Goal: Obtain resource: Download file/media

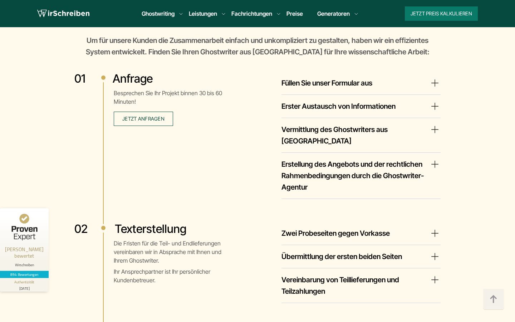
scroll to position [1226, 0]
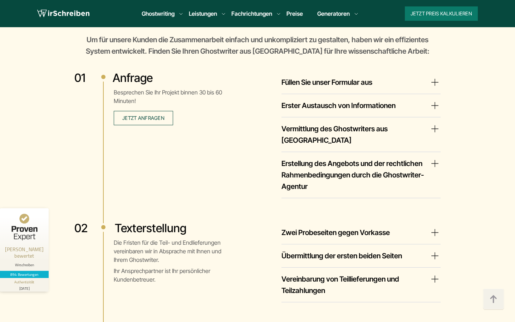
click at [429, 227] on summary "Zwei Probeseiten gegen Vorkasse" at bounding box center [360, 232] width 159 height 11
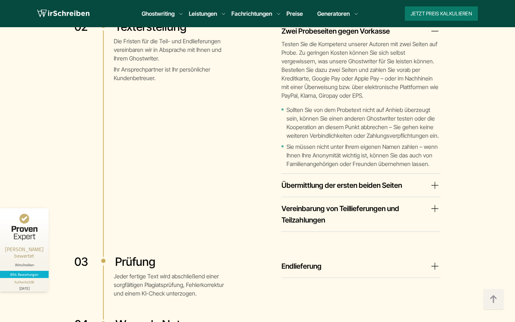
scroll to position [1428, 0]
click at [430, 202] on summary "Vereinbarung von Teillieferungen und Teilzahlungen" at bounding box center [360, 213] width 159 height 23
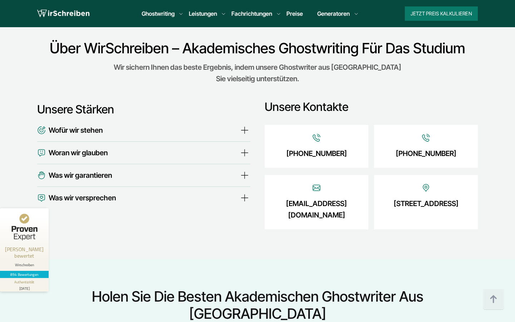
scroll to position [2648, 0]
click at [246, 124] on summary "Wofür wir stehen" at bounding box center [143, 129] width 213 height 11
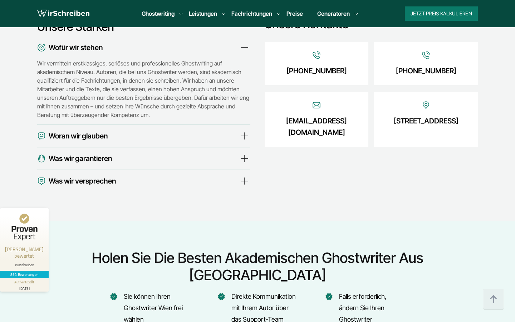
scroll to position [2731, 0]
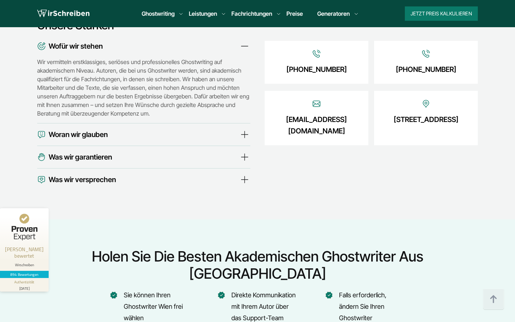
click at [134, 129] on summary "Woran wir glauben" at bounding box center [143, 134] width 213 height 11
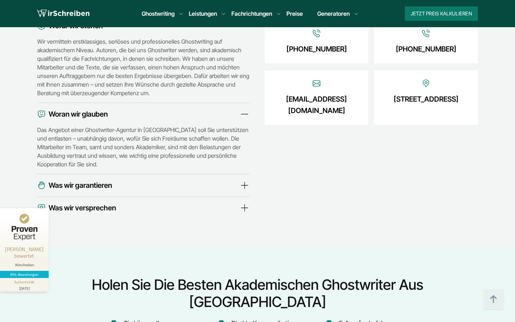
scroll to position [2760, 0]
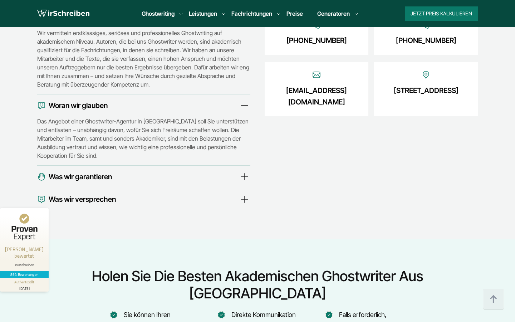
click at [126, 171] on summary "Was wir garantieren" at bounding box center [143, 176] width 213 height 11
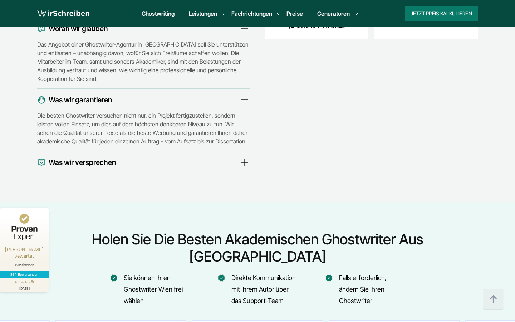
scroll to position [2838, 0]
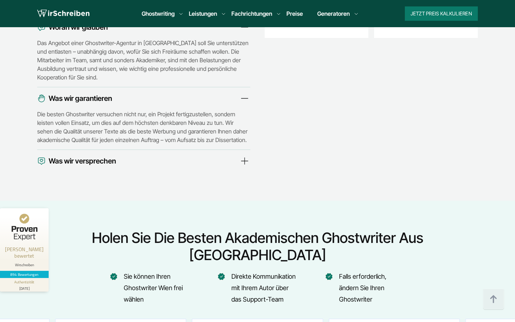
click at [126, 155] on summary "Was wir versprechen" at bounding box center [143, 160] width 213 height 11
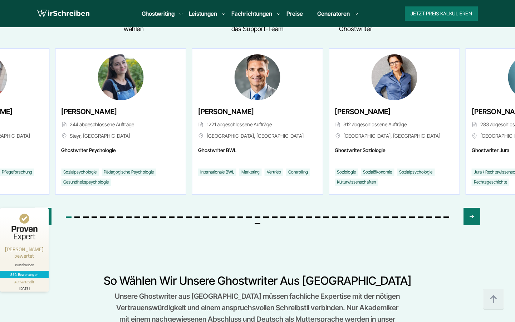
scroll to position [3184, 0]
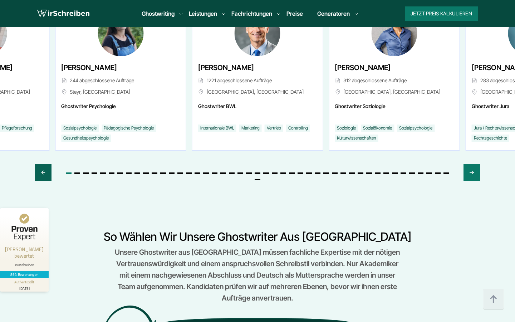
click at [41, 164] on icon "Previous slide" at bounding box center [43, 172] width 6 height 17
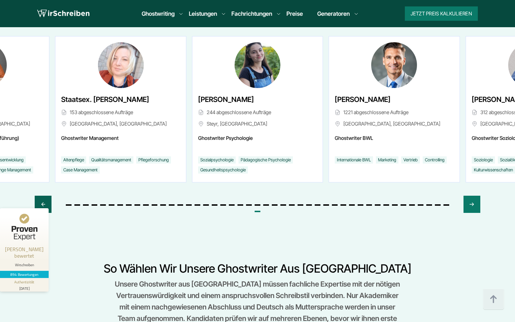
scroll to position [3149, 0]
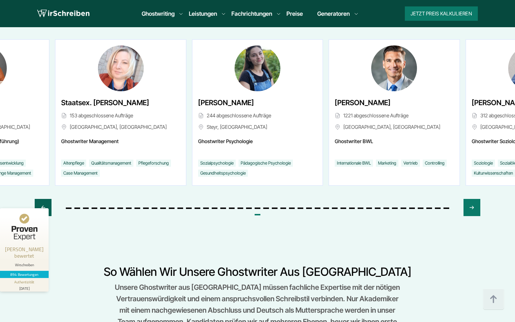
click at [45, 199] on icon "Previous slide" at bounding box center [43, 207] width 6 height 17
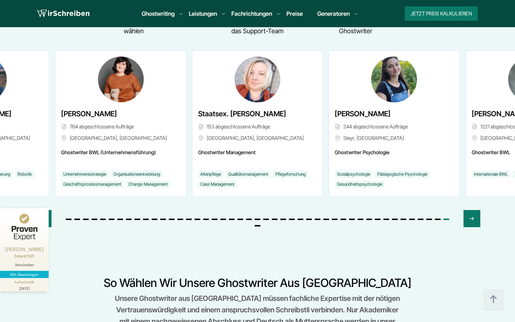
scroll to position [3139, 0]
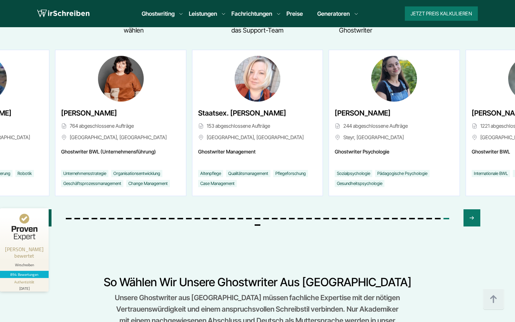
click at [44, 209] on icon "Previous slide" at bounding box center [43, 217] width 6 height 17
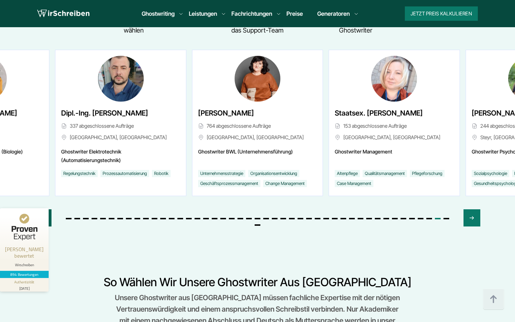
click at [44, 209] on icon "Previous slide" at bounding box center [43, 217] width 6 height 17
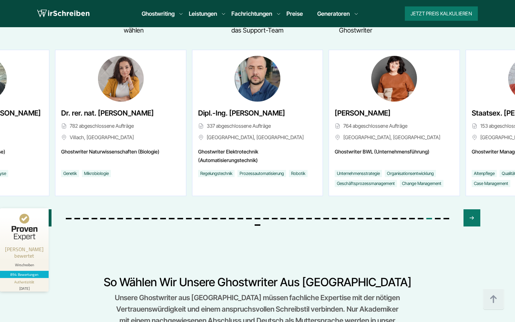
click at [43, 209] on icon "Previous slide" at bounding box center [43, 217] width 6 height 17
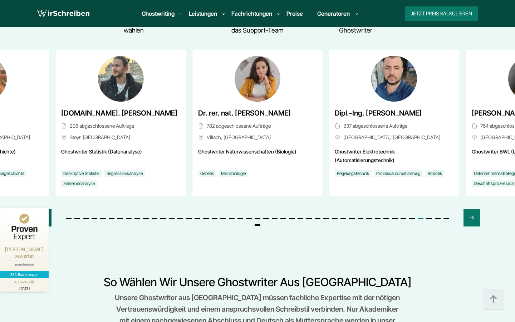
click at [43, 209] on icon "Previous slide" at bounding box center [43, 217] width 6 height 17
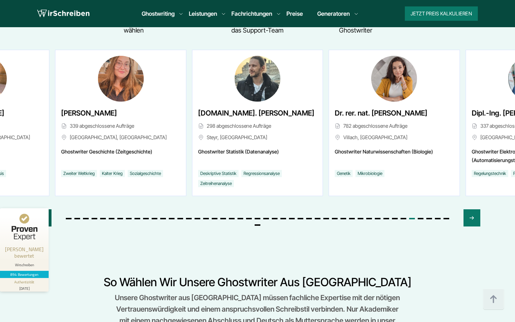
click at [43, 209] on icon "Previous slide" at bounding box center [43, 217] width 6 height 17
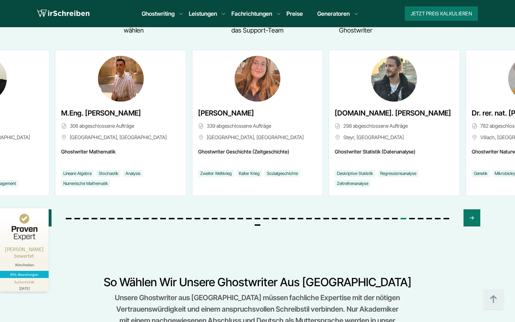
click at [43, 209] on icon "Previous slide" at bounding box center [43, 217] width 6 height 17
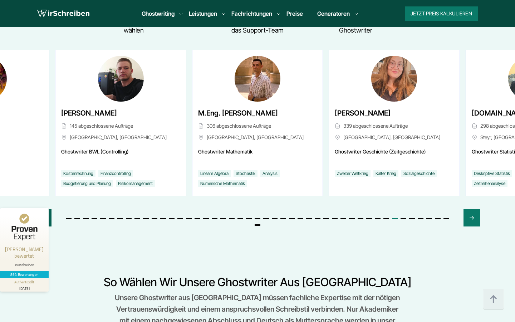
click at [43, 209] on icon "Previous slide" at bounding box center [43, 217] width 6 height 17
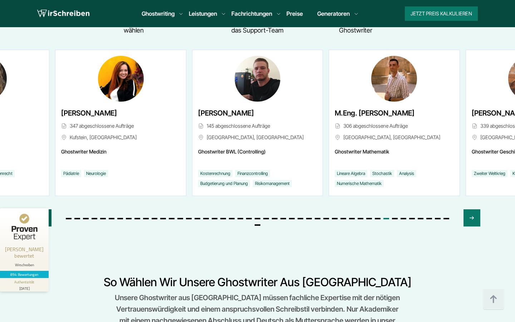
click at [43, 209] on icon "Previous slide" at bounding box center [43, 217] width 6 height 17
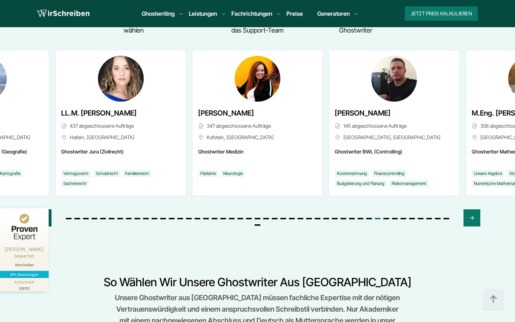
click at [43, 209] on icon "Previous slide" at bounding box center [43, 217] width 6 height 17
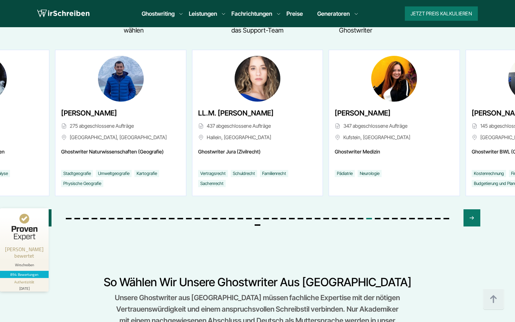
click at [43, 209] on icon "Previous slide" at bounding box center [43, 217] width 6 height 17
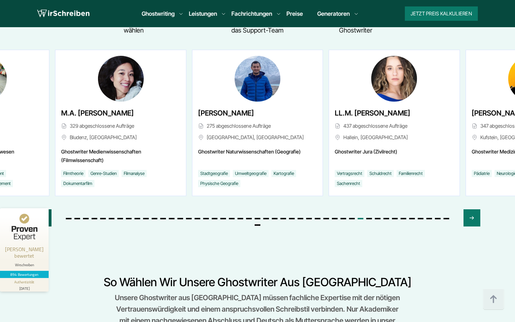
click at [43, 209] on icon "Previous slide" at bounding box center [43, 217] width 6 height 17
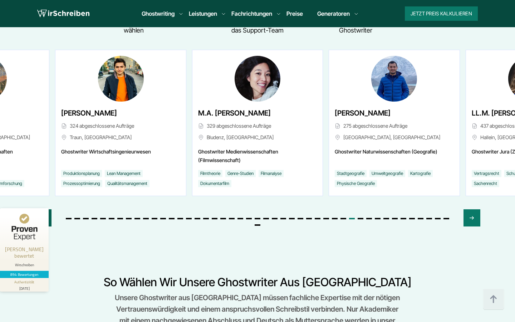
click at [43, 209] on icon "Previous slide" at bounding box center [43, 217] width 6 height 17
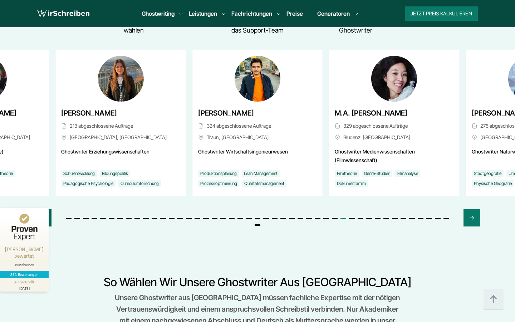
click at [43, 209] on icon "Previous slide" at bounding box center [43, 217] width 6 height 17
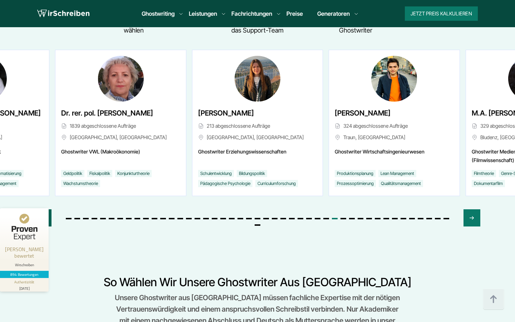
click at [43, 209] on icon "Previous slide" at bounding box center [43, 217] width 6 height 17
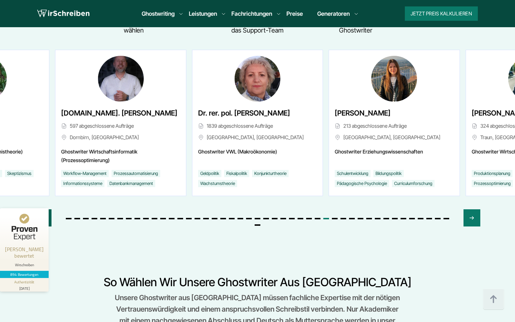
click at [43, 209] on icon "Previous slide" at bounding box center [43, 217] width 6 height 17
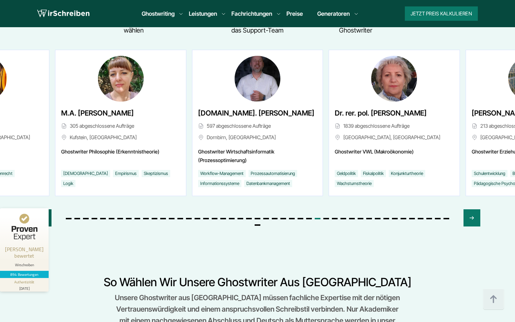
click at [43, 209] on icon "Previous slide" at bounding box center [43, 217] width 6 height 17
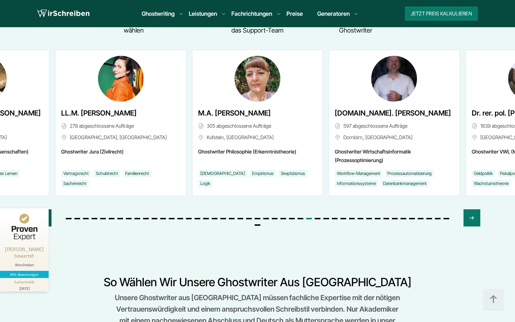
click at [43, 209] on icon "Previous slide" at bounding box center [43, 217] width 6 height 17
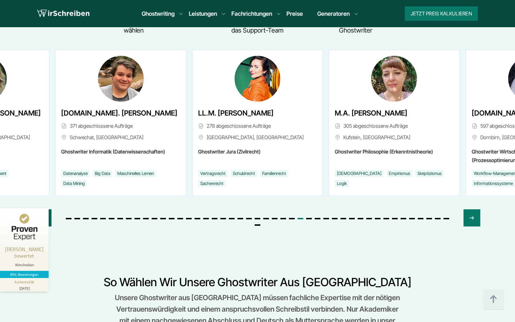
click at [43, 209] on icon "Previous slide" at bounding box center [43, 217] width 6 height 17
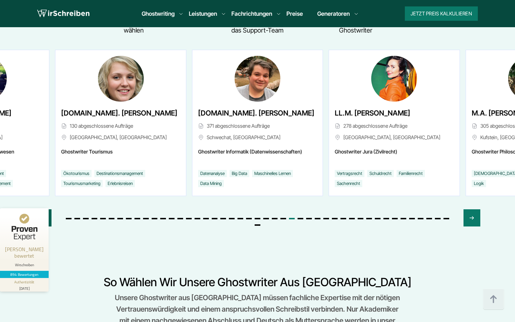
click at [43, 209] on icon "Previous slide" at bounding box center [43, 217] width 6 height 17
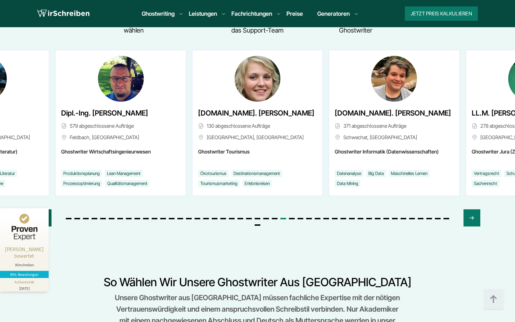
click at [43, 209] on icon "Previous slide" at bounding box center [43, 217] width 6 height 17
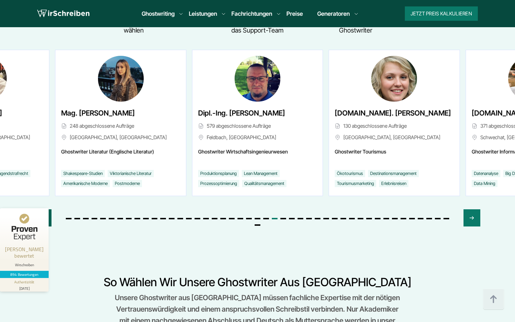
click at [43, 209] on icon "Previous slide" at bounding box center [43, 217] width 6 height 17
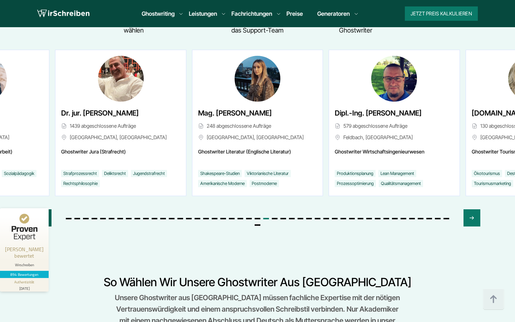
click at [43, 209] on icon "Previous slide" at bounding box center [43, 217] width 6 height 17
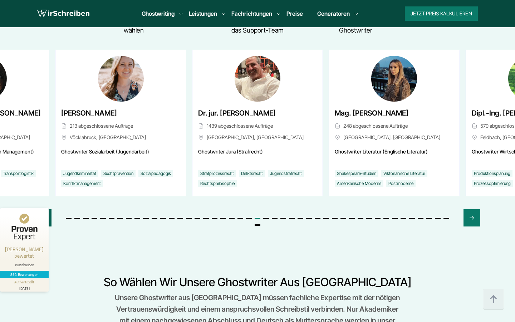
click at [43, 209] on icon "Previous slide" at bounding box center [43, 217] width 6 height 17
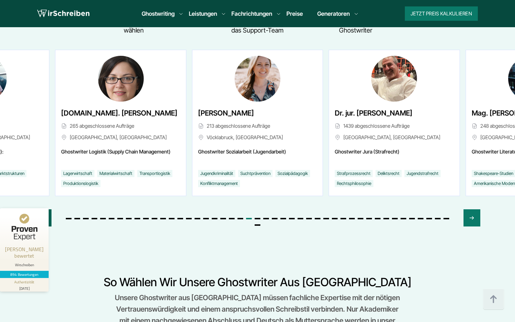
click at [43, 209] on icon "Previous slide" at bounding box center [43, 217] width 6 height 17
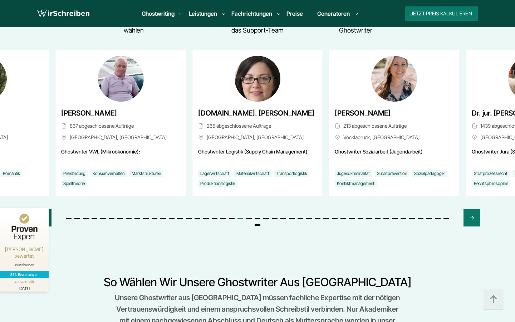
click at [43, 209] on icon "Previous slide" at bounding box center [43, 217] width 6 height 17
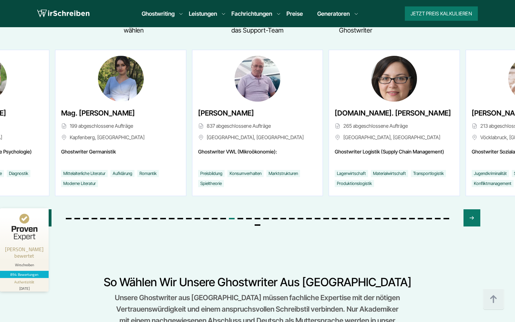
click at [43, 209] on icon "Previous slide" at bounding box center [43, 217] width 6 height 17
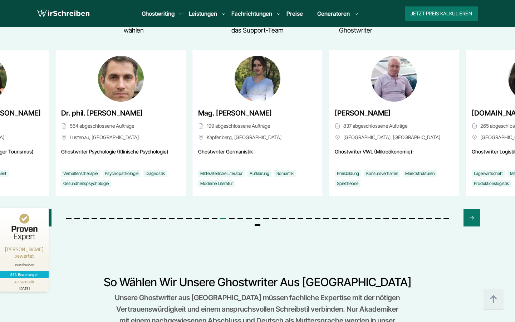
click at [43, 209] on icon "Previous slide" at bounding box center [43, 217] width 6 height 17
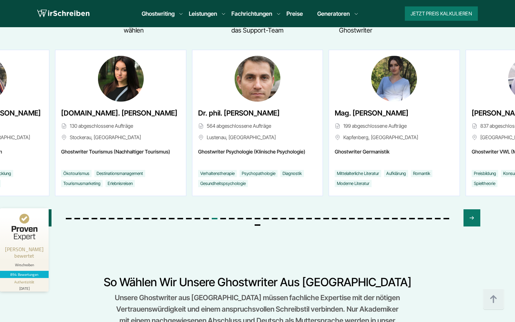
click at [43, 209] on icon "Previous slide" at bounding box center [43, 217] width 6 height 17
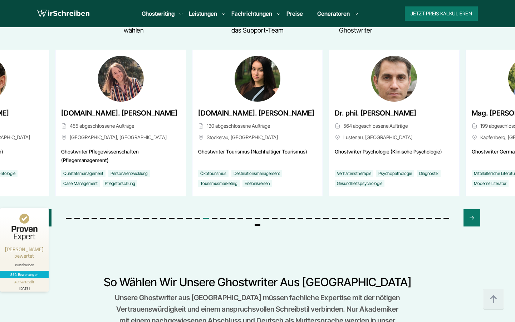
click at [43, 209] on icon "Previous slide" at bounding box center [43, 217] width 6 height 17
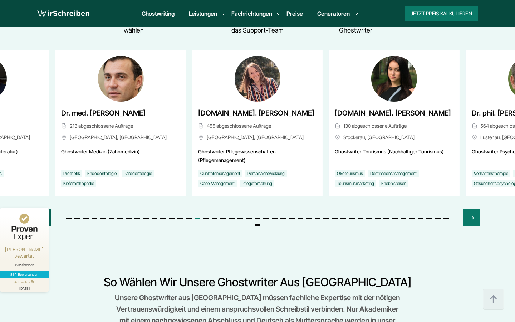
click at [45, 209] on icon "Previous slide" at bounding box center [43, 217] width 6 height 17
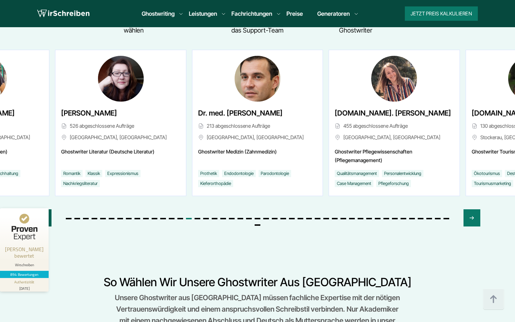
click at [45, 209] on icon "Previous slide" at bounding box center [43, 217] width 6 height 17
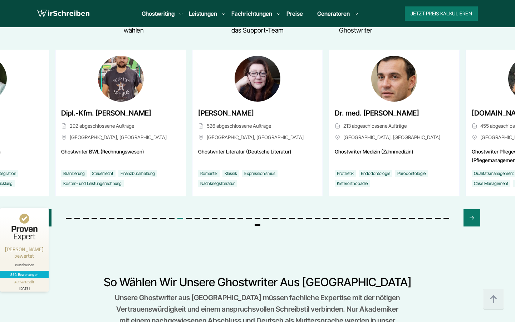
click at [45, 209] on icon "Previous slide" at bounding box center [43, 217] width 6 height 17
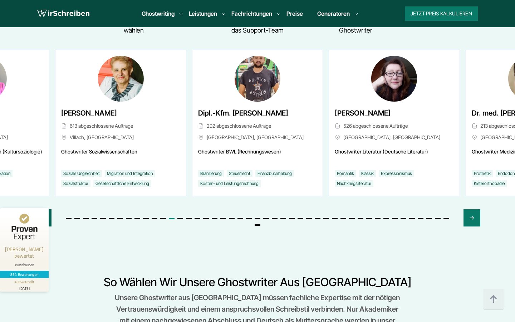
click at [45, 209] on icon "Previous slide" at bounding box center [43, 217] width 6 height 17
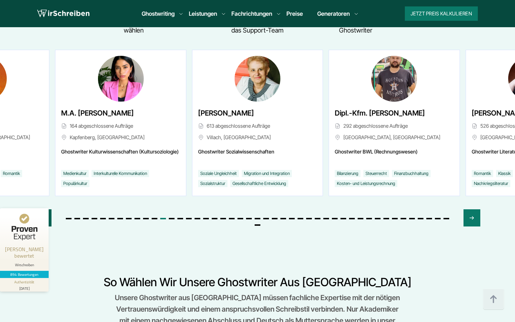
click at [44, 209] on icon "Previous slide" at bounding box center [43, 217] width 6 height 17
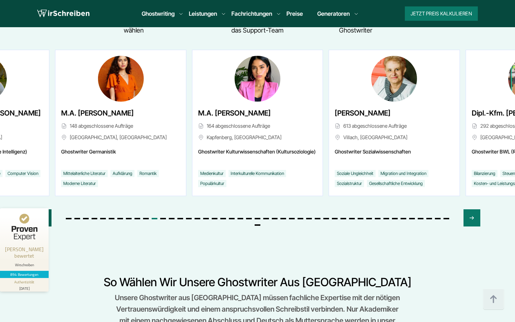
click at [44, 209] on icon "Previous slide" at bounding box center [43, 217] width 6 height 17
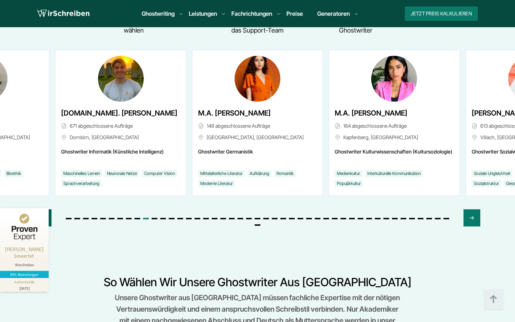
click at [44, 209] on icon "Previous slide" at bounding box center [43, 217] width 6 height 17
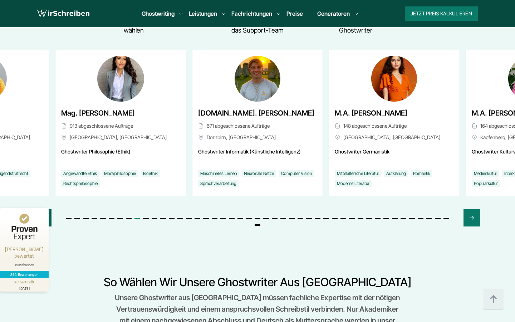
click at [44, 209] on icon "Previous slide" at bounding box center [43, 217] width 6 height 17
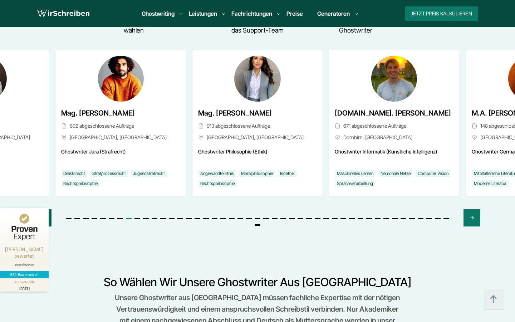
click at [44, 209] on icon "Previous slide" at bounding box center [43, 217] width 6 height 17
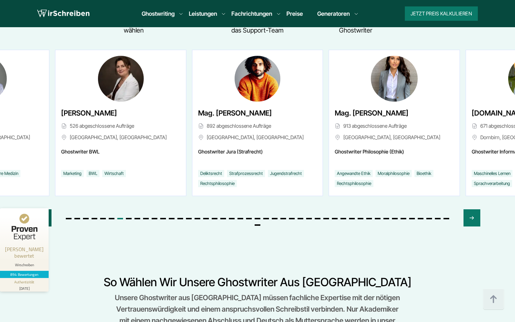
click at [44, 209] on icon "Previous slide" at bounding box center [43, 217] width 6 height 17
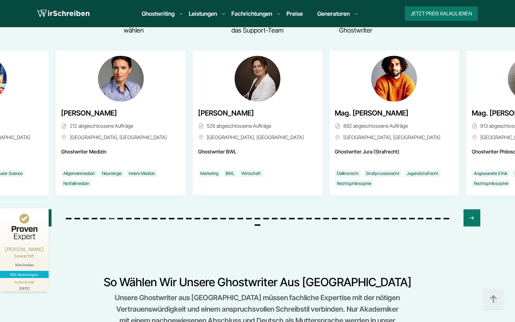
click at [44, 209] on icon "Previous slide" at bounding box center [43, 217] width 6 height 17
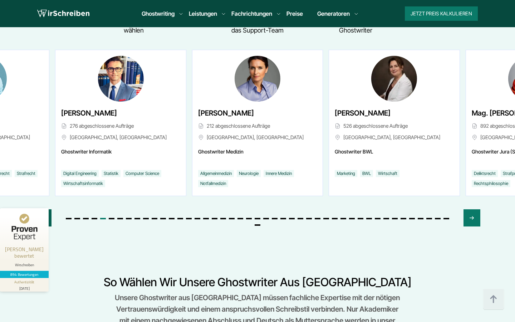
click at [44, 209] on icon "Previous slide" at bounding box center [43, 217] width 6 height 17
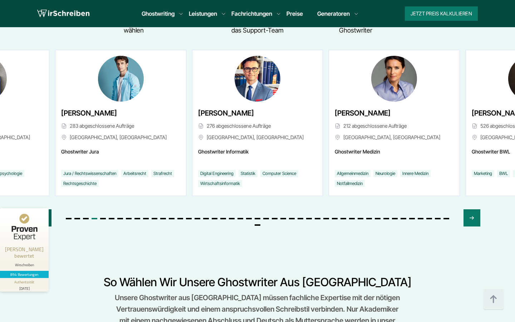
click at [44, 209] on icon "Previous slide" at bounding box center [43, 217] width 6 height 17
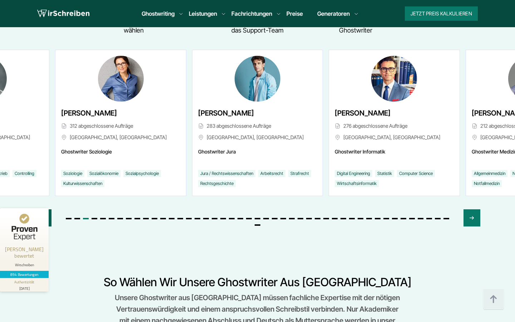
click at [44, 209] on icon "Previous slide" at bounding box center [43, 217] width 6 height 17
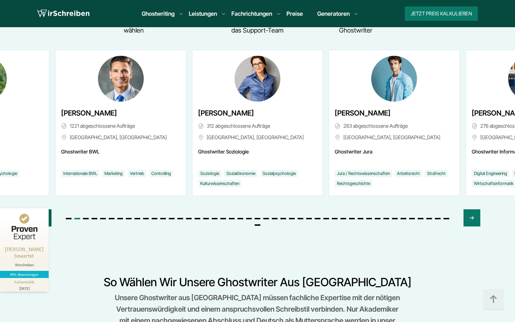
click at [44, 209] on icon "Previous slide" at bounding box center [43, 217] width 6 height 17
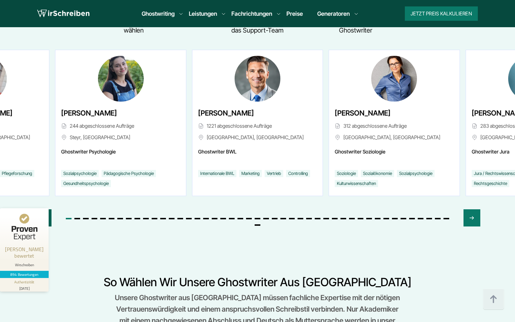
click at [44, 209] on icon "Previous slide" at bounding box center [43, 217] width 6 height 17
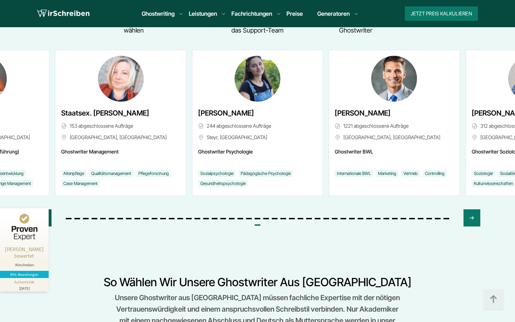
click at [44, 209] on icon "Previous slide" at bounding box center [43, 217] width 6 height 17
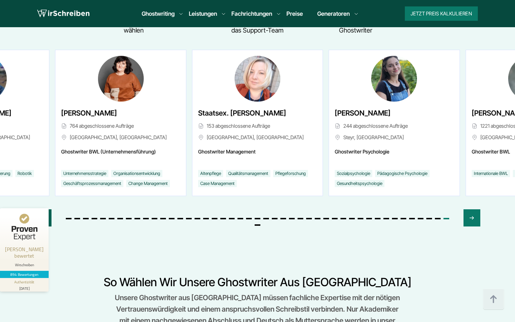
click at [44, 209] on icon "Previous slide" at bounding box center [43, 217] width 6 height 17
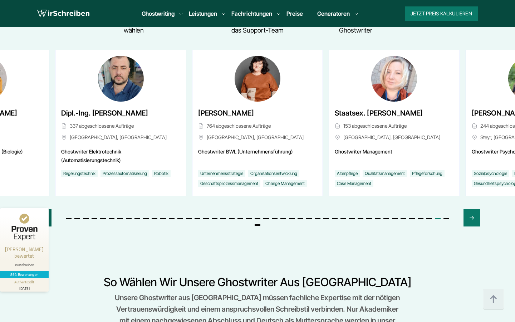
click at [44, 209] on icon "Previous slide" at bounding box center [43, 217] width 6 height 17
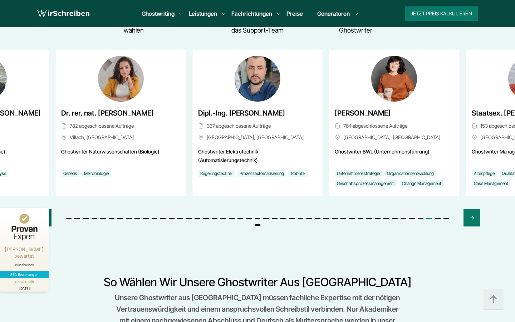
click at [44, 209] on icon "Previous slide" at bounding box center [43, 217] width 6 height 17
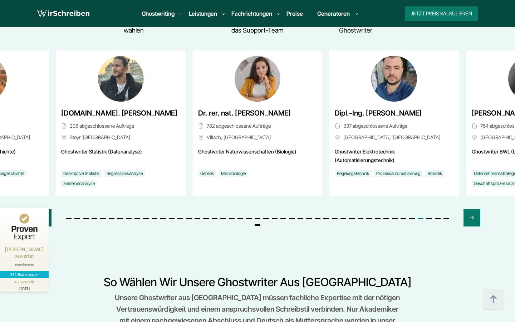
click at [44, 209] on icon "Previous slide" at bounding box center [43, 217] width 6 height 17
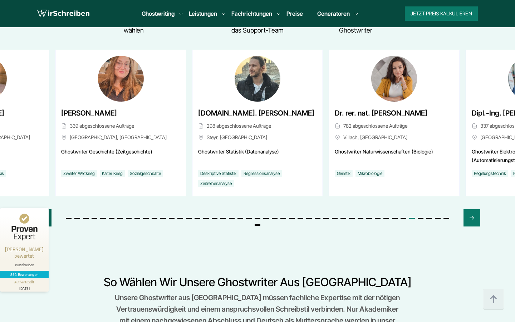
click at [44, 209] on icon "Previous slide" at bounding box center [43, 217] width 6 height 17
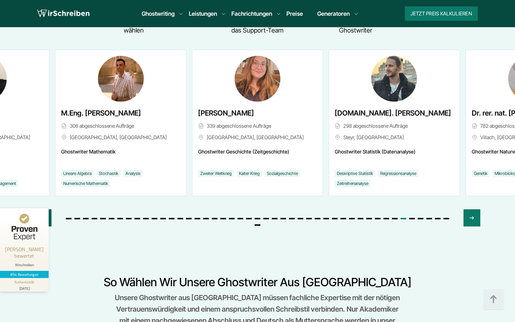
click at [48, 209] on div "Previous slide" at bounding box center [43, 217] width 17 height 17
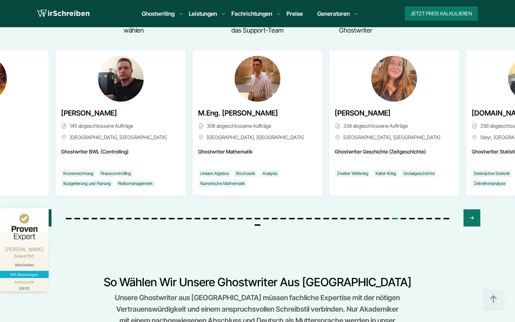
click at [48, 209] on div "Previous slide" at bounding box center [43, 217] width 17 height 17
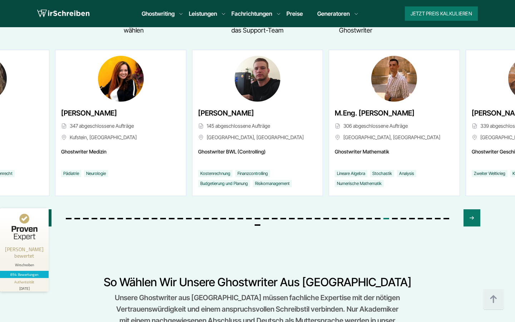
click at [48, 209] on div "Previous slide" at bounding box center [43, 217] width 17 height 17
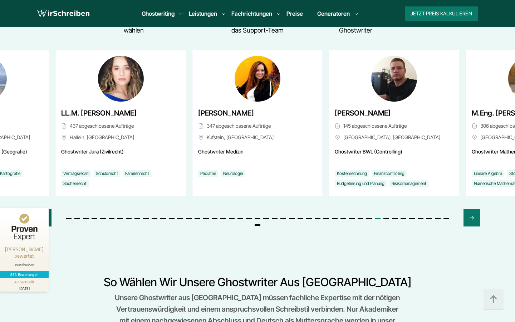
click at [48, 209] on div "Previous slide" at bounding box center [43, 217] width 17 height 17
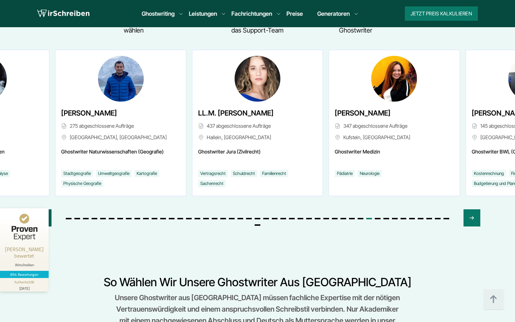
click at [48, 209] on div "Previous slide" at bounding box center [43, 217] width 17 height 17
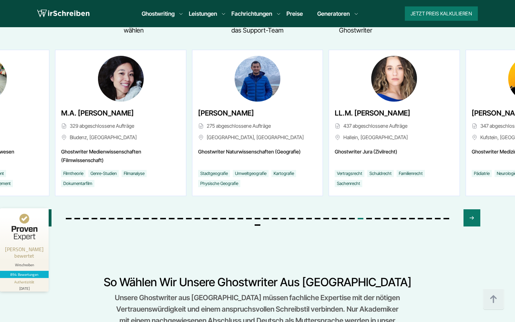
click at [48, 209] on div "Previous slide" at bounding box center [43, 217] width 17 height 17
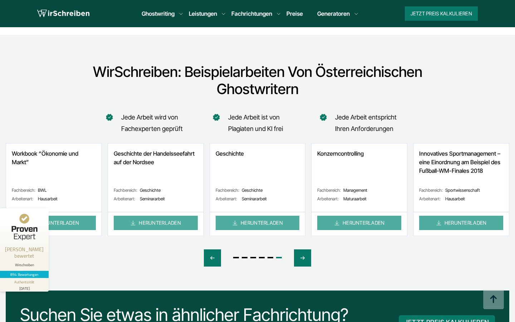
scroll to position [3934, 0]
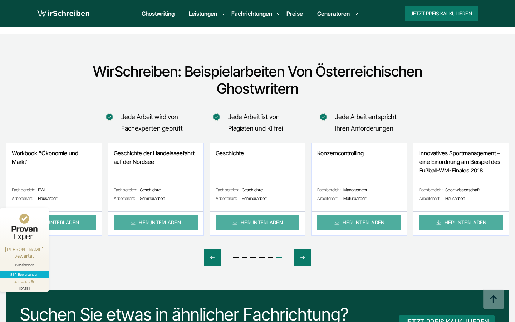
click at [311, 235] on div at bounding box center [257, 262] width 503 height 54
click at [304, 249] on icon "Next slide" at bounding box center [302, 257] width 6 height 17
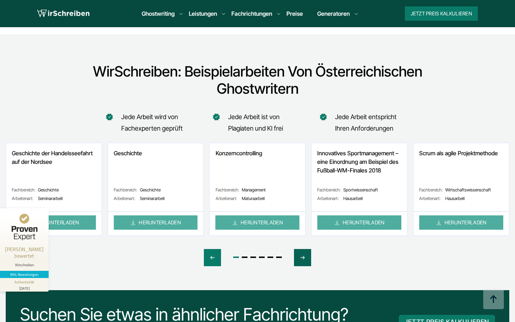
click at [304, 249] on icon "Next slide" at bounding box center [302, 257] width 6 height 17
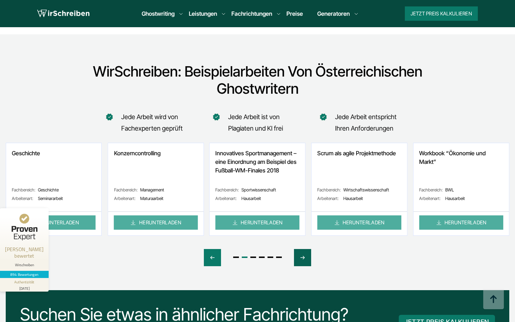
click at [304, 249] on icon "Next slide" at bounding box center [302, 257] width 6 height 17
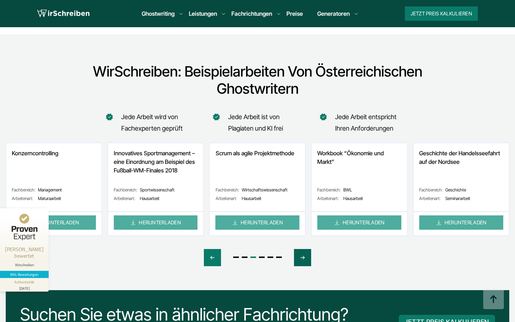
click at [303, 249] on icon "Next slide" at bounding box center [302, 257] width 6 height 17
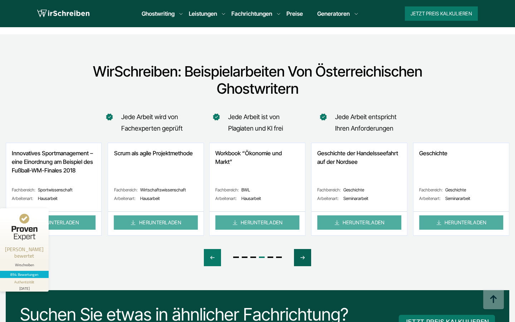
click at [303, 249] on icon "Next slide" at bounding box center [302, 257] width 6 height 17
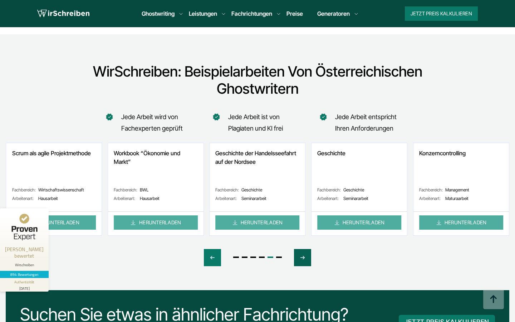
click at [303, 249] on icon "Next slide" at bounding box center [302, 257] width 6 height 17
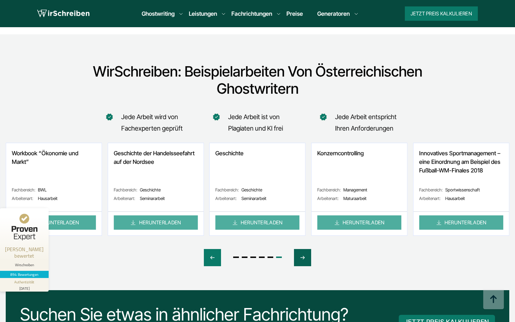
click at [303, 249] on icon "Next slide" at bounding box center [302, 257] width 6 height 17
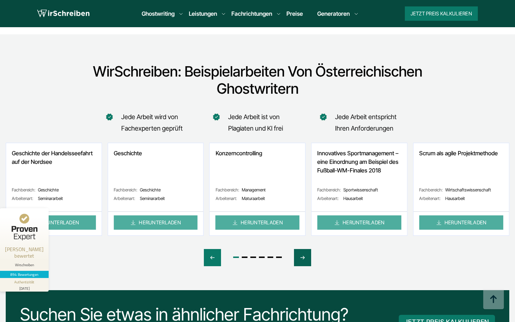
click at [303, 249] on icon "Next slide" at bounding box center [302, 257] width 6 height 17
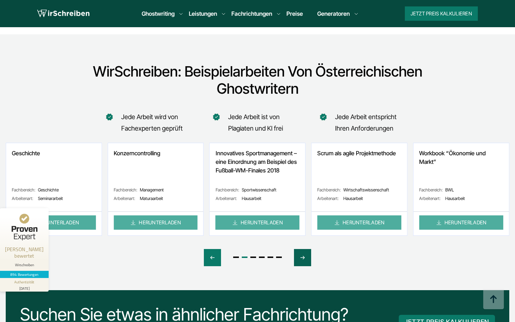
click at [303, 249] on icon "Next slide" at bounding box center [302, 257] width 6 height 17
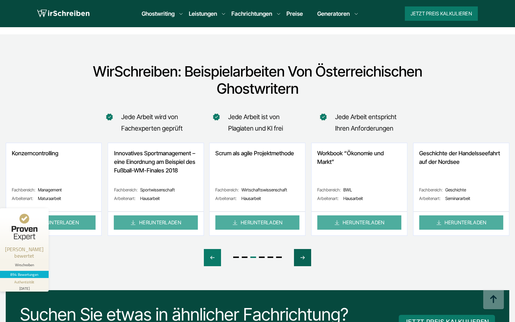
click at [303, 249] on icon "Next slide" at bounding box center [302, 257] width 6 height 17
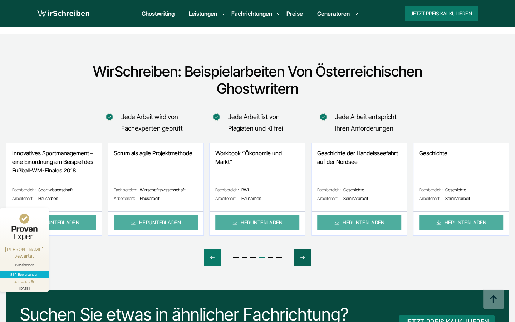
click at [303, 249] on icon "Next slide" at bounding box center [302, 257] width 6 height 17
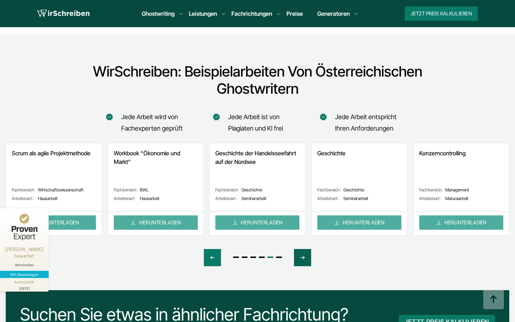
click at [303, 249] on icon "Next slide" at bounding box center [302, 257] width 6 height 17
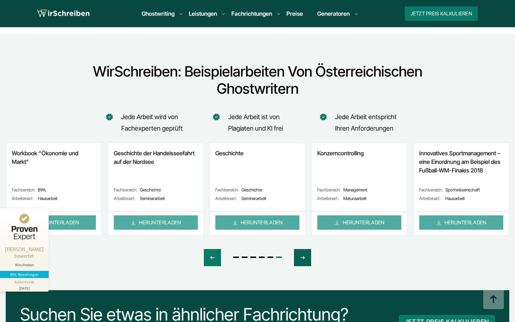
click at [303, 249] on icon "Next slide" at bounding box center [302, 257] width 6 height 17
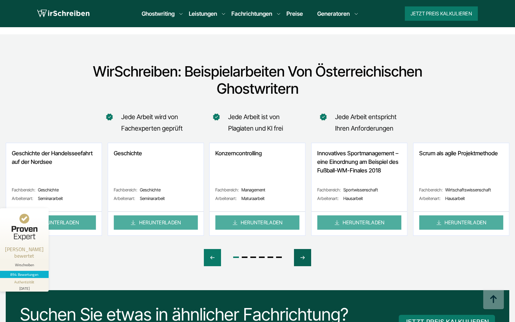
click at [303, 249] on icon "Next slide" at bounding box center [302, 257] width 6 height 17
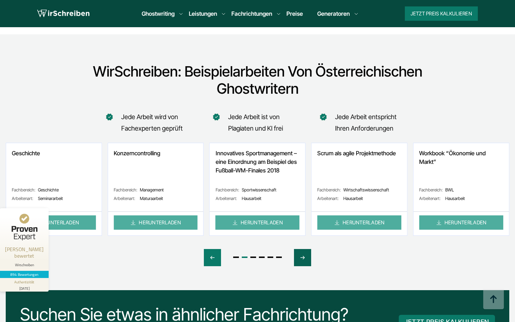
click at [303, 249] on icon "Next slide" at bounding box center [302, 257] width 6 height 17
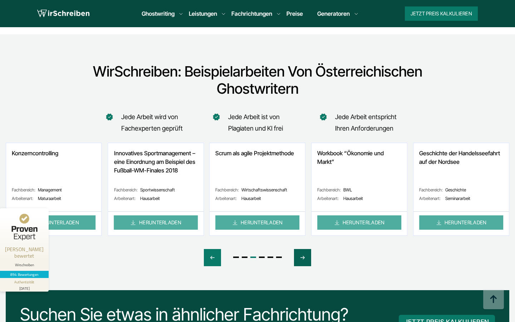
click at [303, 249] on icon "Next slide" at bounding box center [302, 257] width 6 height 17
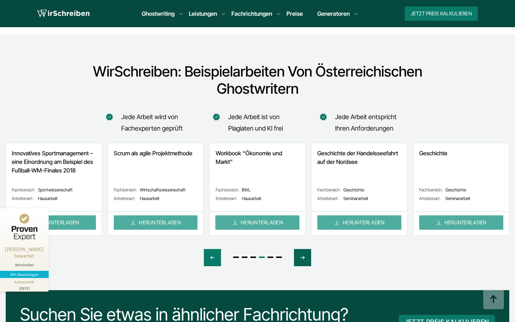
click at [303, 249] on icon "Next slide" at bounding box center [302, 257] width 6 height 17
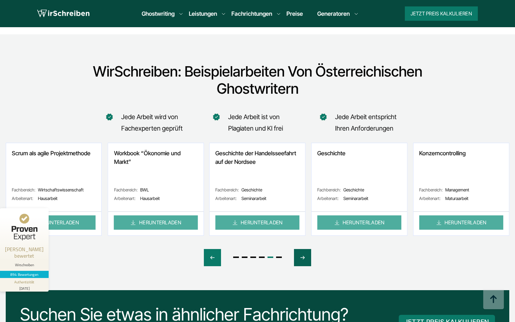
click at [303, 249] on icon "Next slide" at bounding box center [302, 257] width 6 height 17
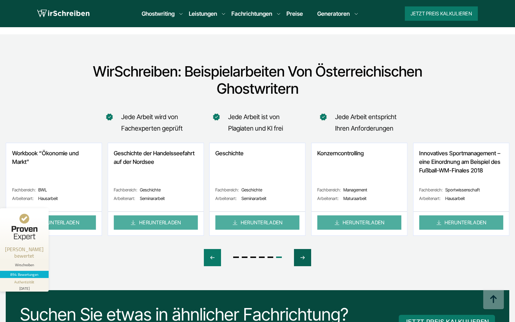
click at [303, 249] on icon "Next slide" at bounding box center [302, 257] width 6 height 17
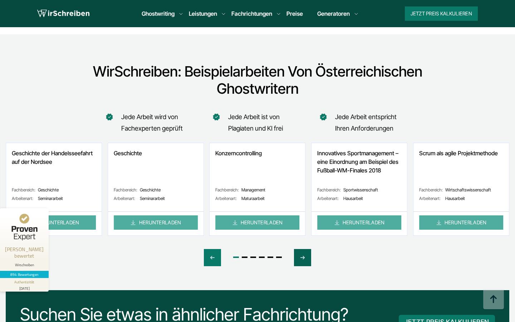
click at [303, 249] on icon "Next slide" at bounding box center [302, 257] width 6 height 17
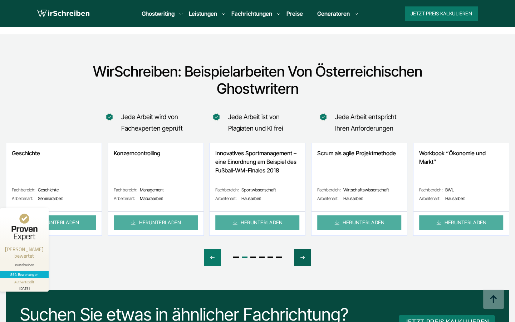
click at [303, 249] on icon "Next slide" at bounding box center [302, 257] width 6 height 17
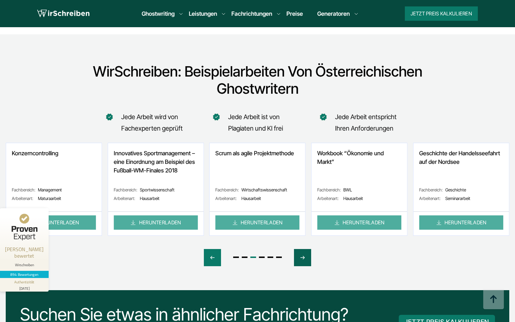
click at [303, 249] on icon "Next slide" at bounding box center [302, 257] width 6 height 17
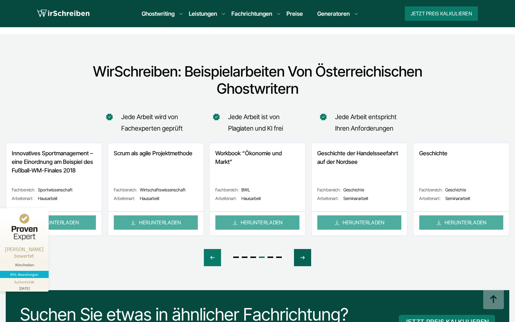
click at [303, 249] on icon "Next slide" at bounding box center [302, 257] width 6 height 17
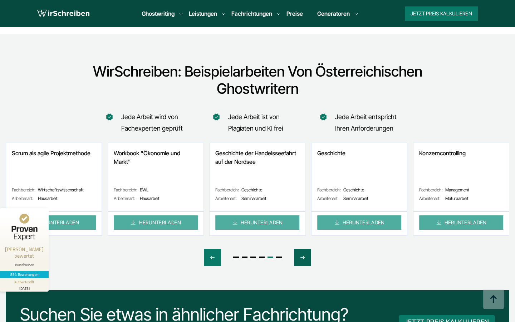
click at [303, 249] on icon "Next slide" at bounding box center [302, 257] width 6 height 17
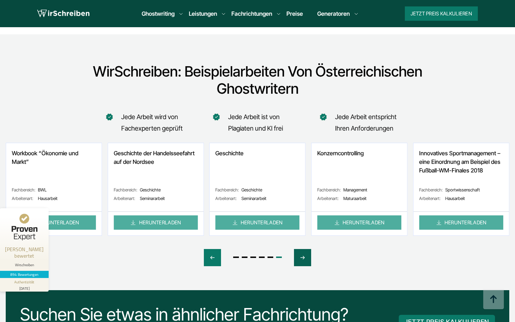
click at [303, 249] on icon "Next slide" at bounding box center [302, 257] width 6 height 17
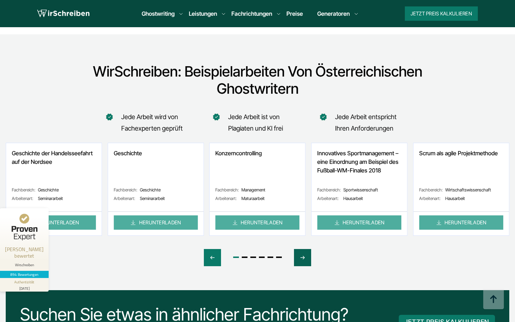
click at [303, 249] on icon "Next slide" at bounding box center [302, 257] width 6 height 17
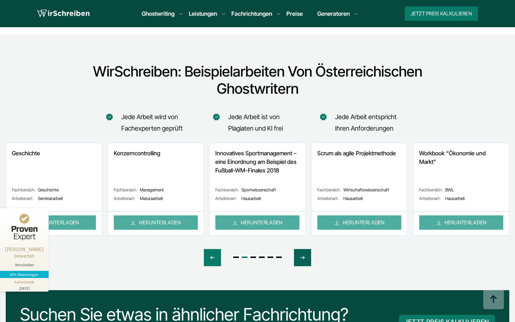
click at [303, 249] on icon "Next slide" at bounding box center [302, 257] width 6 height 17
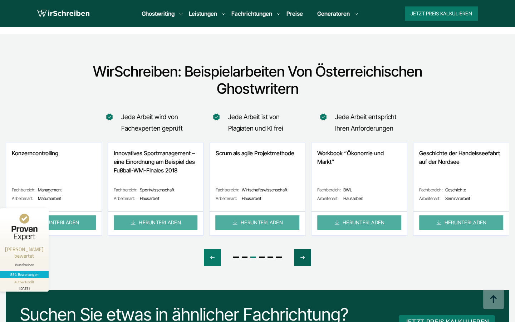
click at [303, 249] on icon "Next slide" at bounding box center [302, 257] width 6 height 17
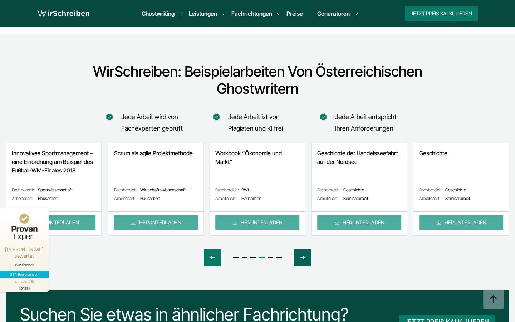
click at [303, 249] on icon "Next slide" at bounding box center [302, 257] width 6 height 17
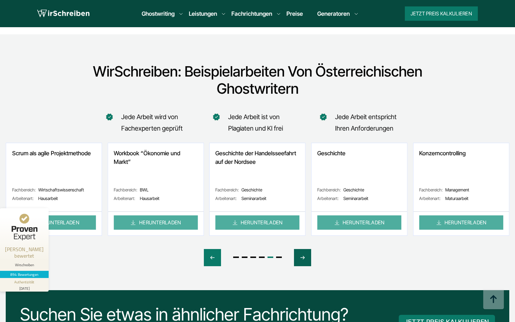
click at [303, 249] on icon "Next slide" at bounding box center [302, 257] width 6 height 17
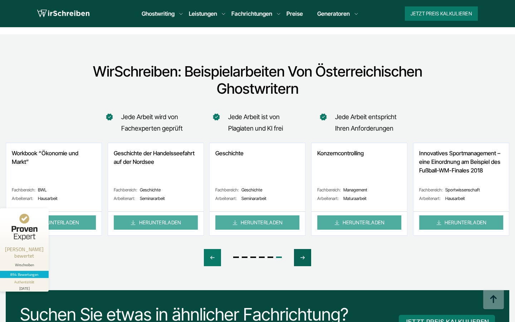
click at [303, 249] on icon "Next slide" at bounding box center [302, 257] width 6 height 17
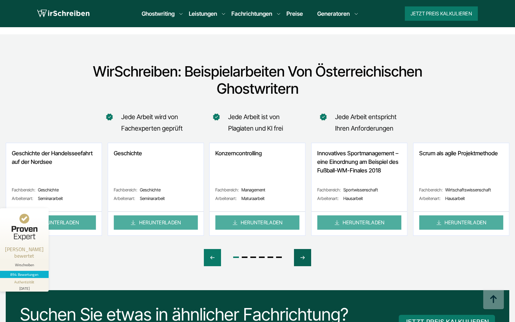
click at [303, 249] on icon "Next slide" at bounding box center [302, 257] width 6 height 17
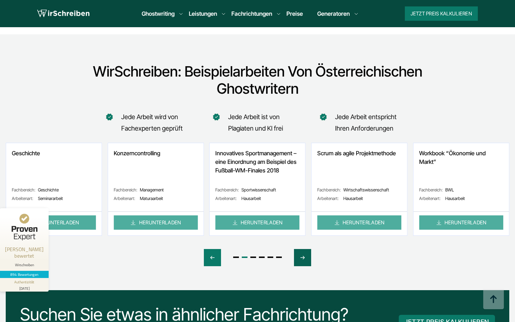
click at [303, 249] on icon "Next slide" at bounding box center [302, 257] width 6 height 17
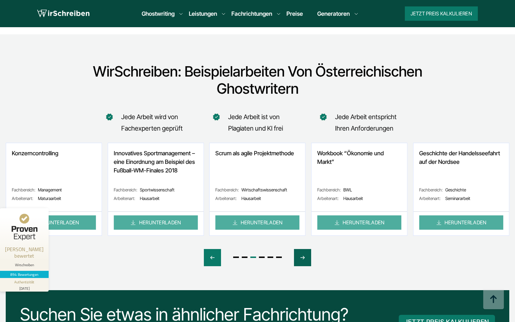
click at [303, 249] on icon "Next slide" at bounding box center [302, 257] width 6 height 17
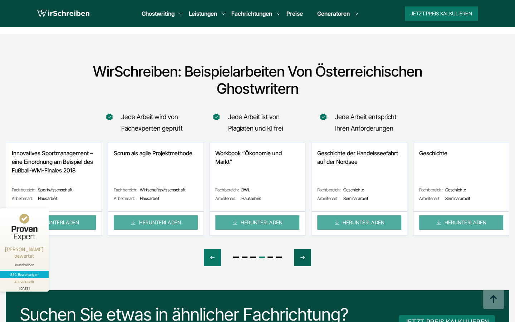
click at [303, 249] on icon "Next slide" at bounding box center [302, 257] width 6 height 17
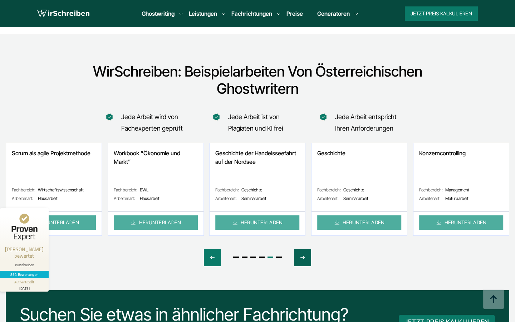
click at [303, 249] on icon "Next slide" at bounding box center [302, 257] width 6 height 17
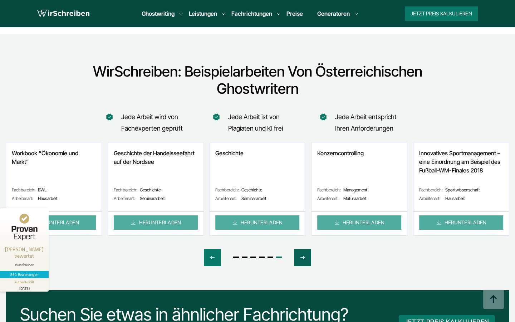
click at [303, 249] on icon "Next slide" at bounding box center [302, 257] width 6 height 17
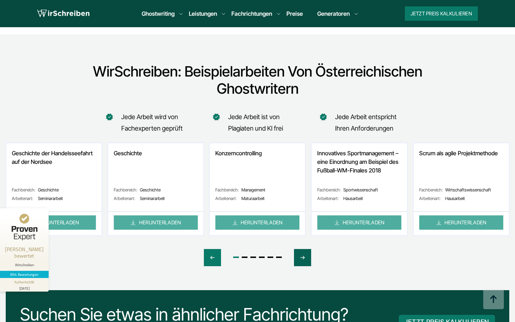
click at [303, 249] on icon "Next slide" at bounding box center [302, 257] width 6 height 17
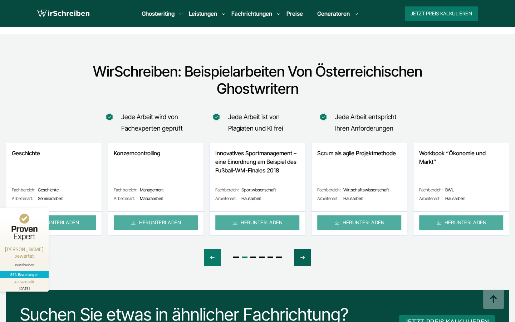
click at [303, 249] on icon "Next slide" at bounding box center [302, 257] width 6 height 17
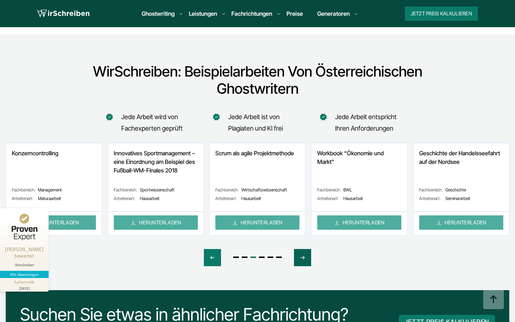
click at [303, 249] on icon "Next slide" at bounding box center [302, 257] width 6 height 17
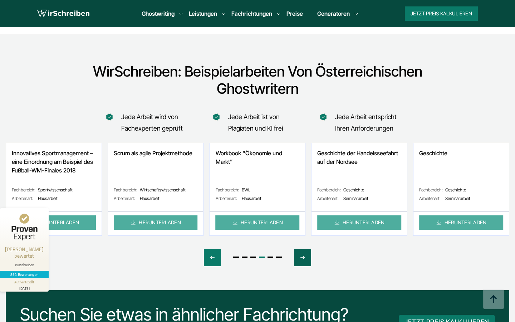
click at [303, 249] on icon "Next slide" at bounding box center [302, 257] width 6 height 17
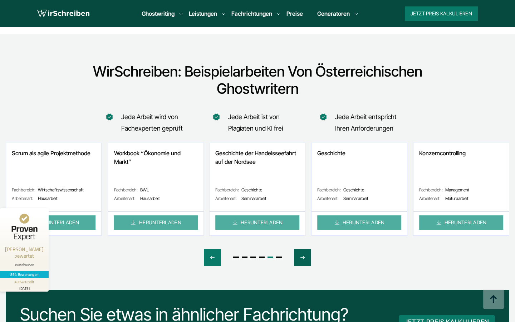
click at [303, 249] on icon "Next slide" at bounding box center [302, 257] width 6 height 17
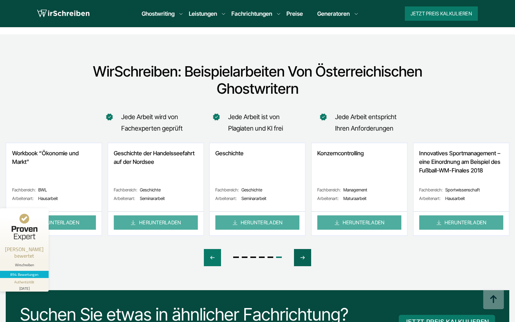
click at [303, 249] on icon "Next slide" at bounding box center [302, 257] width 6 height 17
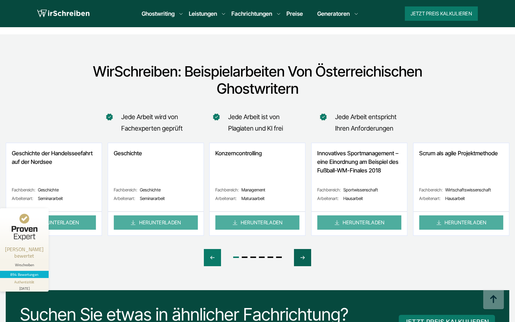
click at [303, 249] on icon "Next slide" at bounding box center [302, 257] width 6 height 17
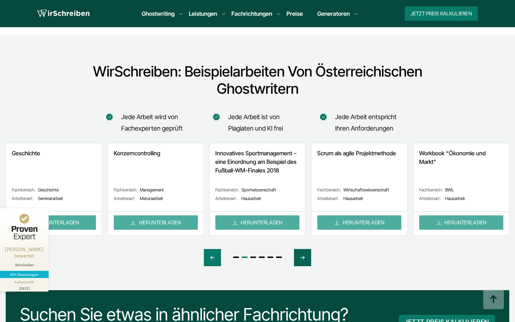
click at [303, 249] on icon "Next slide" at bounding box center [302, 257] width 6 height 17
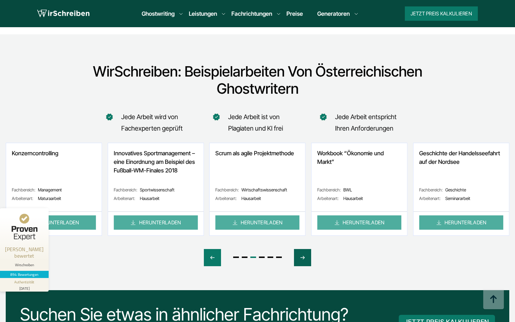
click at [303, 249] on icon "Next slide" at bounding box center [302, 257] width 6 height 17
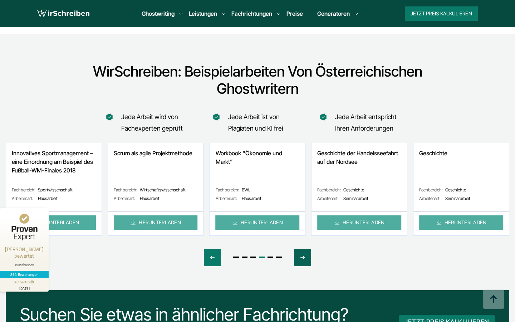
click at [303, 249] on icon "Next slide" at bounding box center [302, 257] width 6 height 17
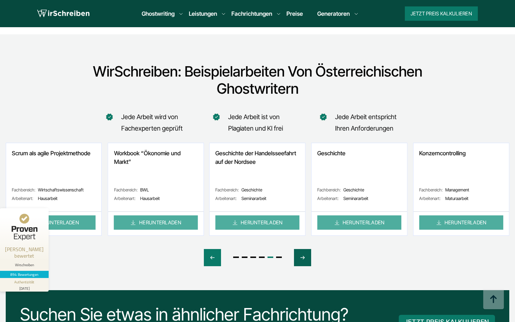
click at [303, 249] on icon "Next slide" at bounding box center [302, 257] width 6 height 17
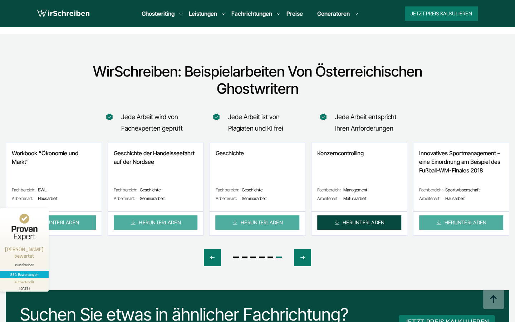
click at [348, 215] on link "HERUNTERLADEN" at bounding box center [359, 222] width 84 height 14
